Goal: Find specific page/section: Find specific page/section

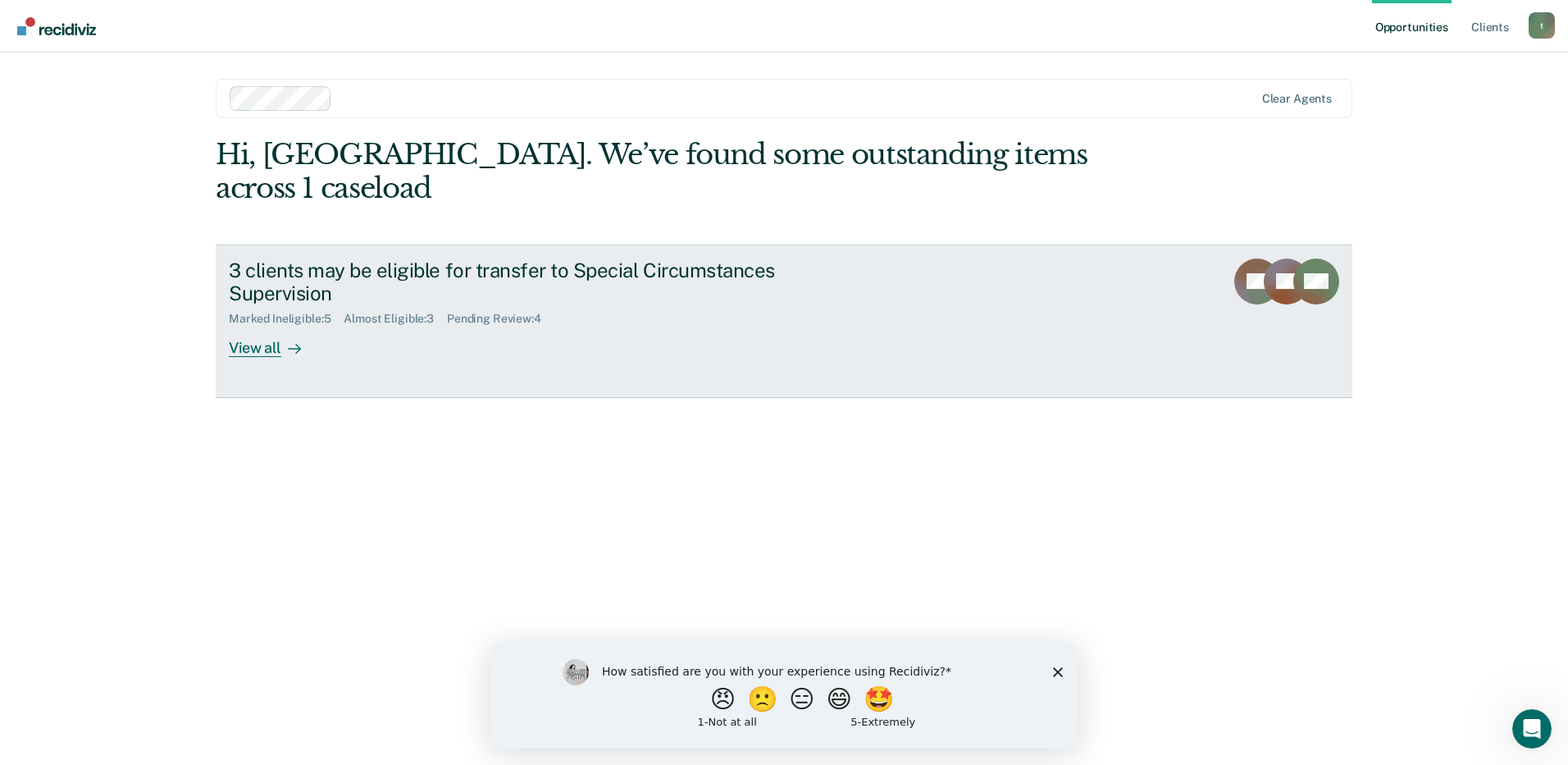
click at [266, 326] on div "View all" at bounding box center [274, 342] width 91 height 32
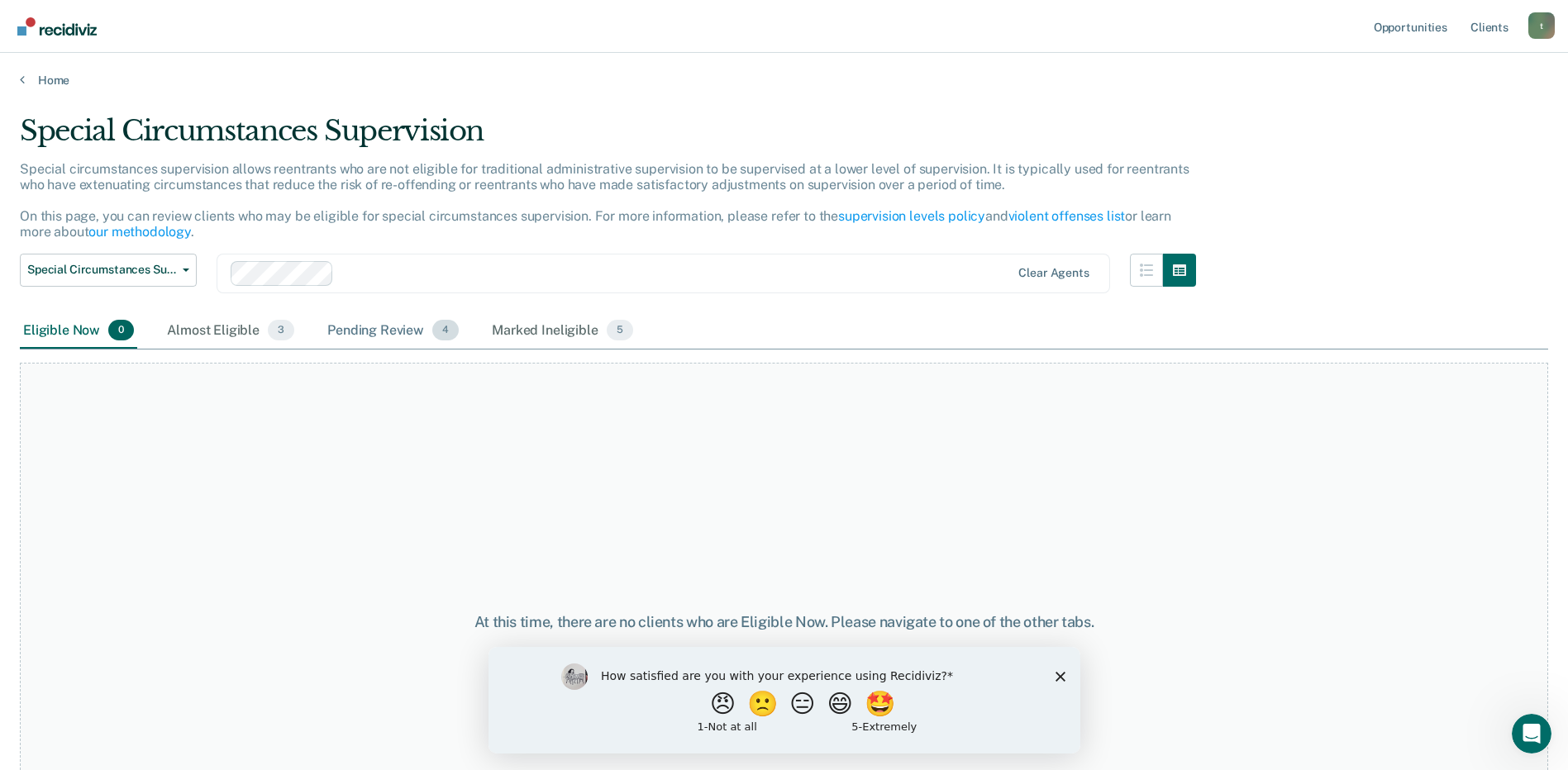
click at [374, 333] on div "Pending Review 4" at bounding box center [393, 331] width 138 height 36
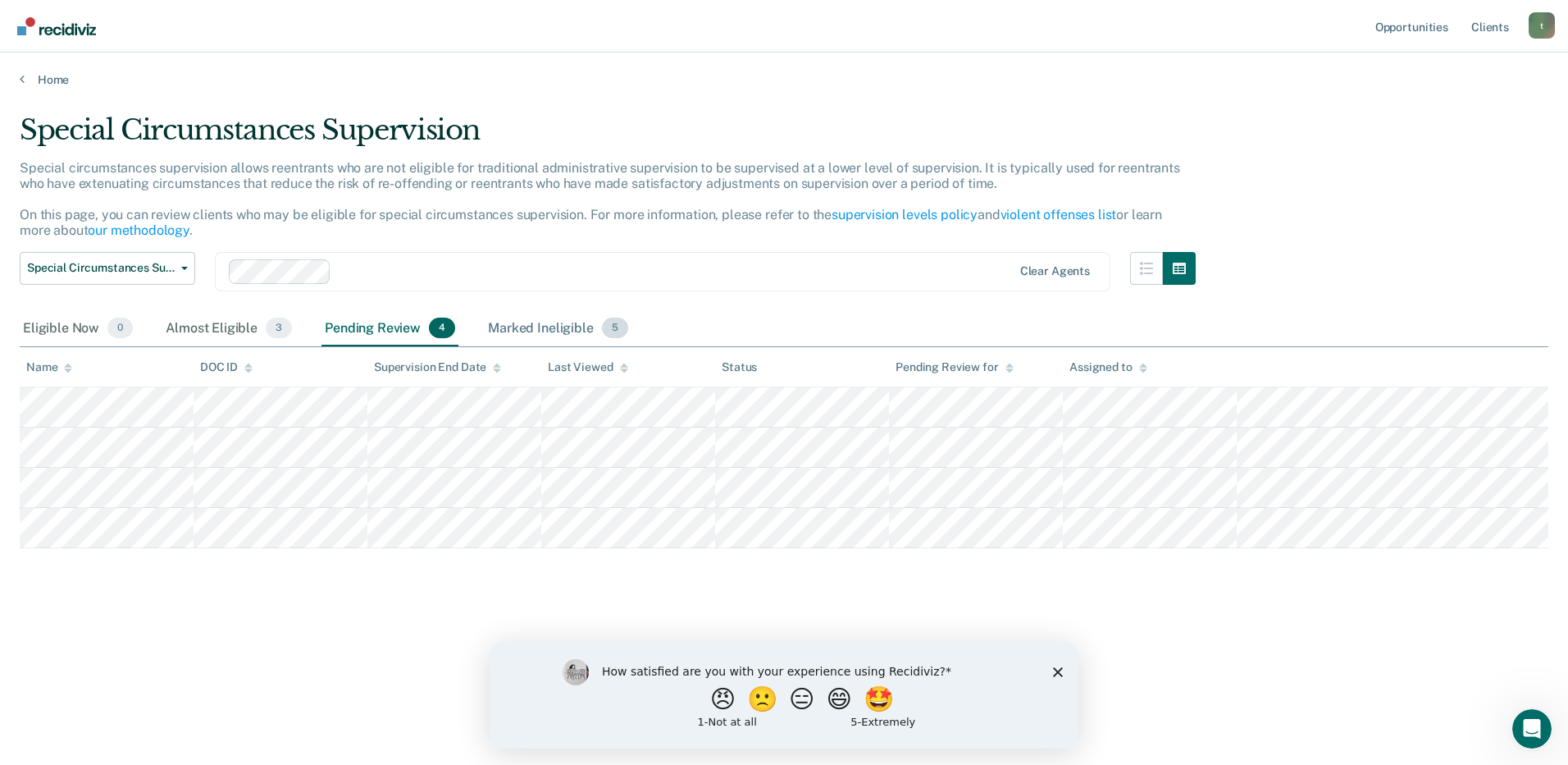
click at [518, 325] on div "Marked Ineligible 5" at bounding box center [557, 329] width 147 height 36
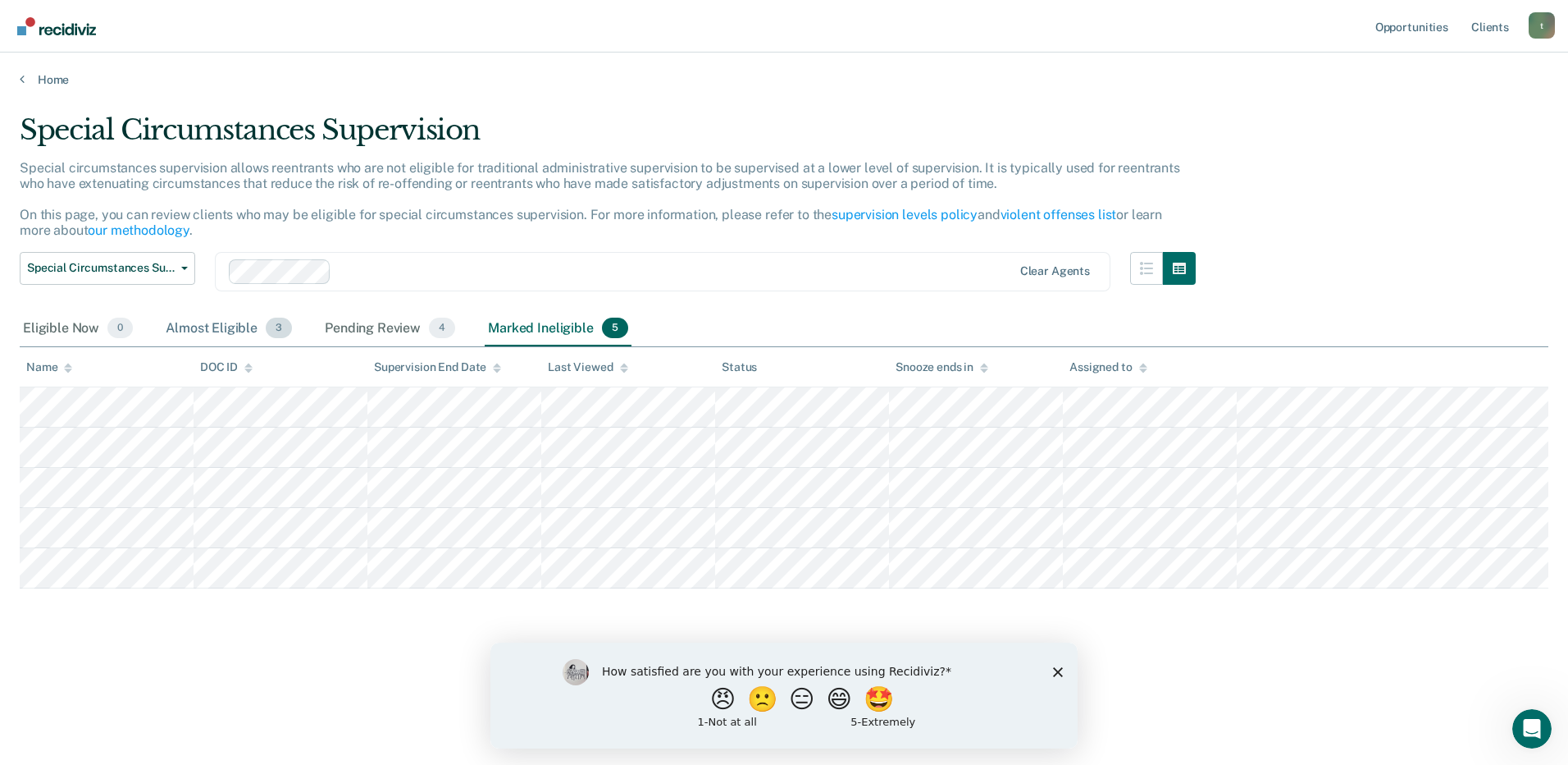
click at [196, 325] on div "Almost Eligible 3" at bounding box center [229, 329] width 133 height 36
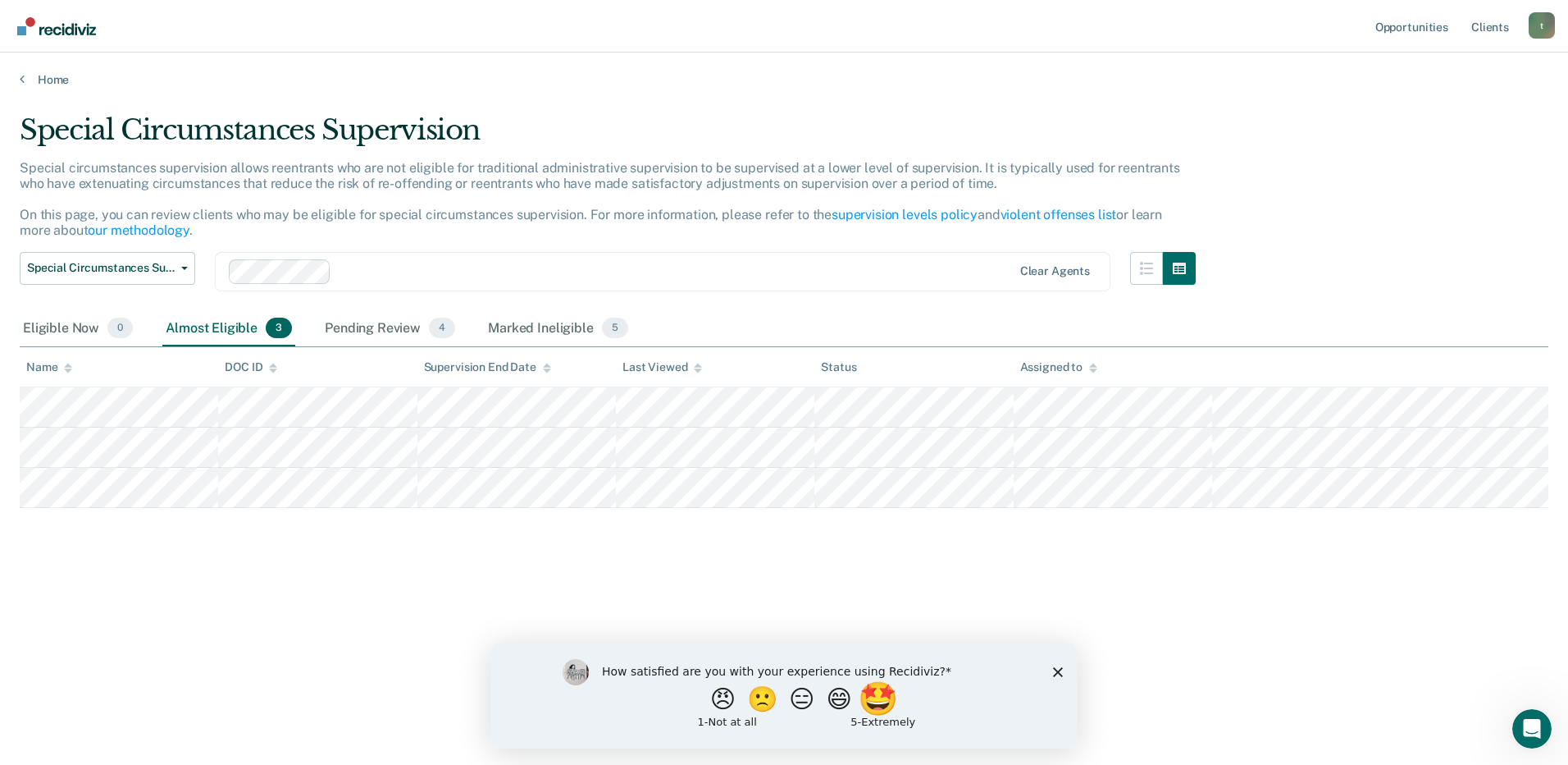
click at [901, 689] on button "🤩" at bounding box center [880, 699] width 45 height 33
